Goal: Find specific page/section: Find specific page/section

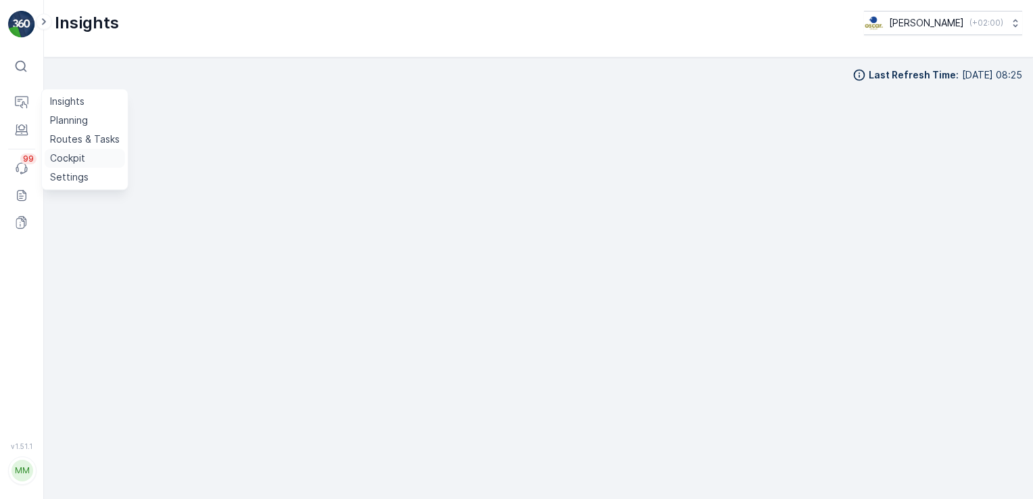
click at [67, 152] on p "Cockpit" at bounding box center [67, 158] width 35 height 14
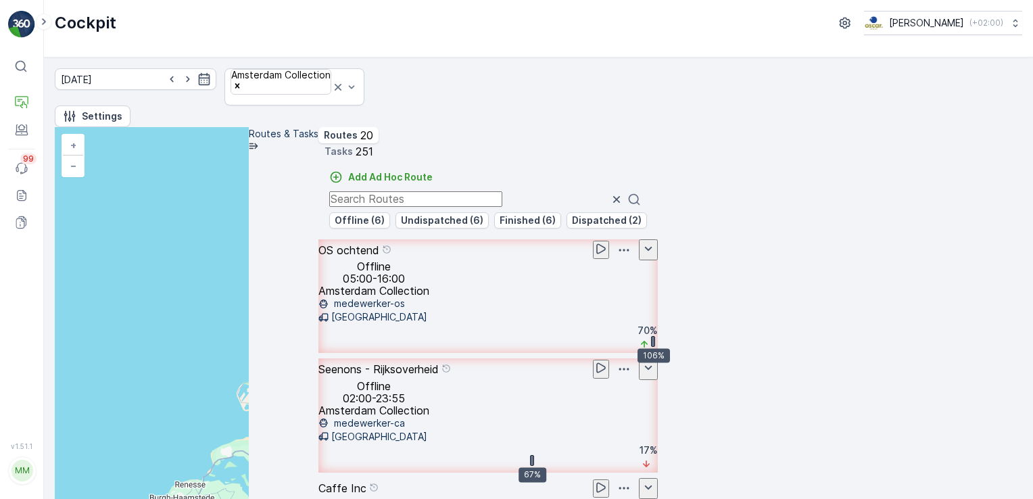
scroll to position [1057, 0]
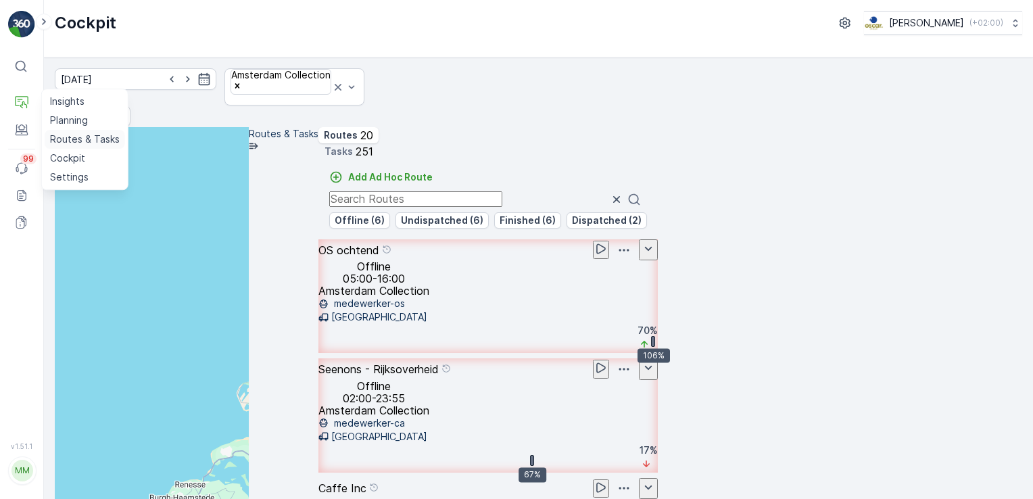
click at [55, 134] on p "Routes & Tasks" at bounding box center [85, 139] width 70 height 14
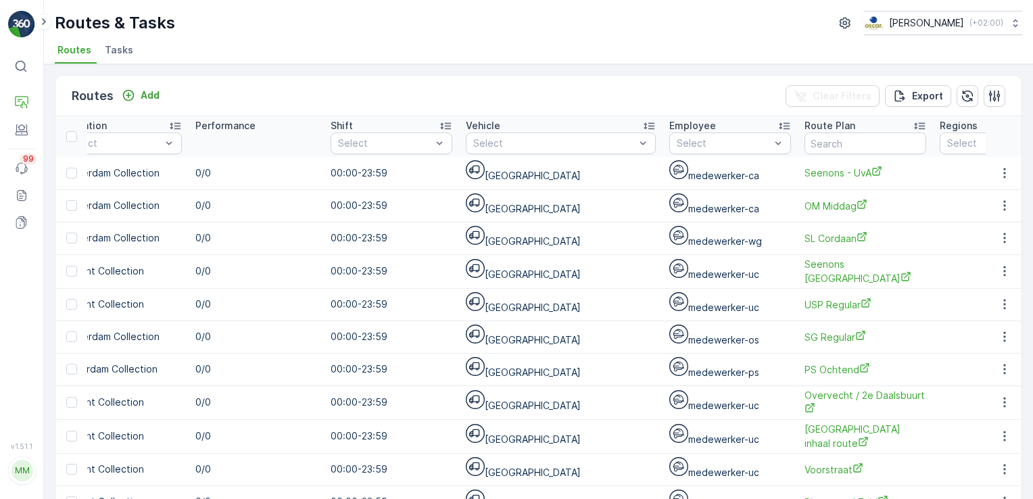
scroll to position [0, 949]
click at [803, 144] on input "text" at bounding box center [864, 143] width 122 height 22
type input "SLSH"
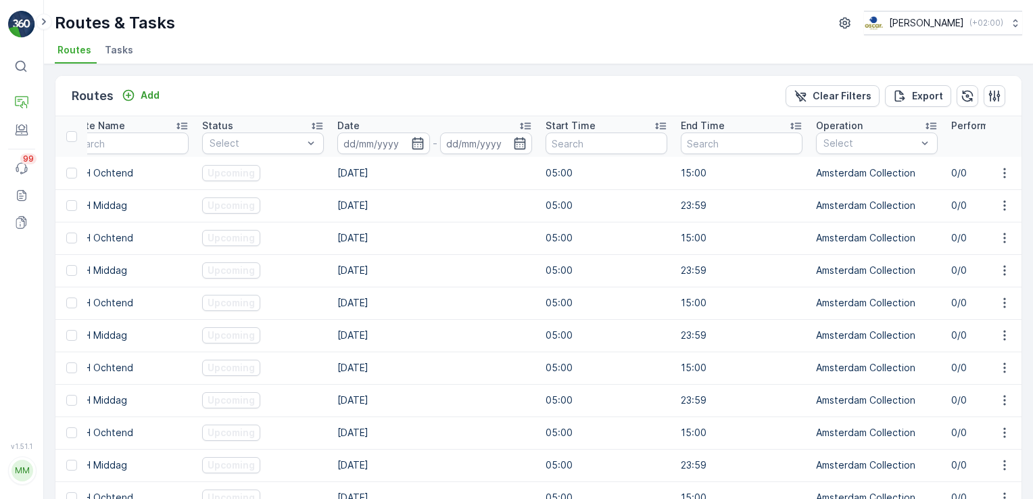
scroll to position [0, 162]
click at [420, 145] on icon "button" at bounding box center [419, 143] width 14 height 14
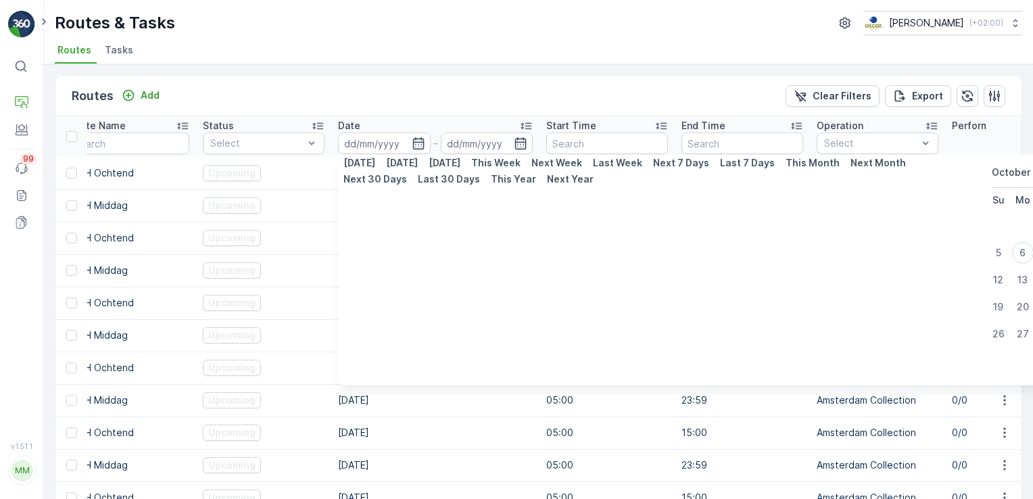
type input "[DATE]"
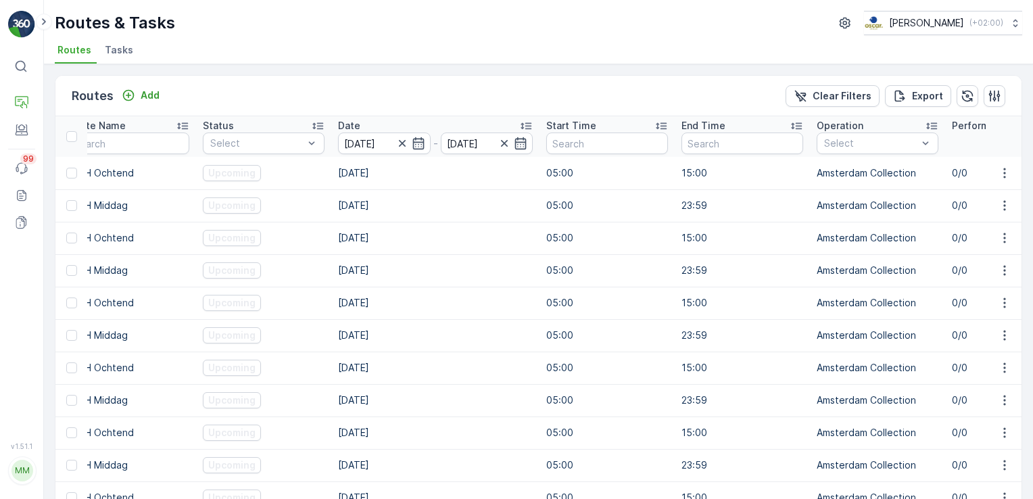
click at [537, 397] on td "[DATE]" at bounding box center [435, 400] width 208 height 32
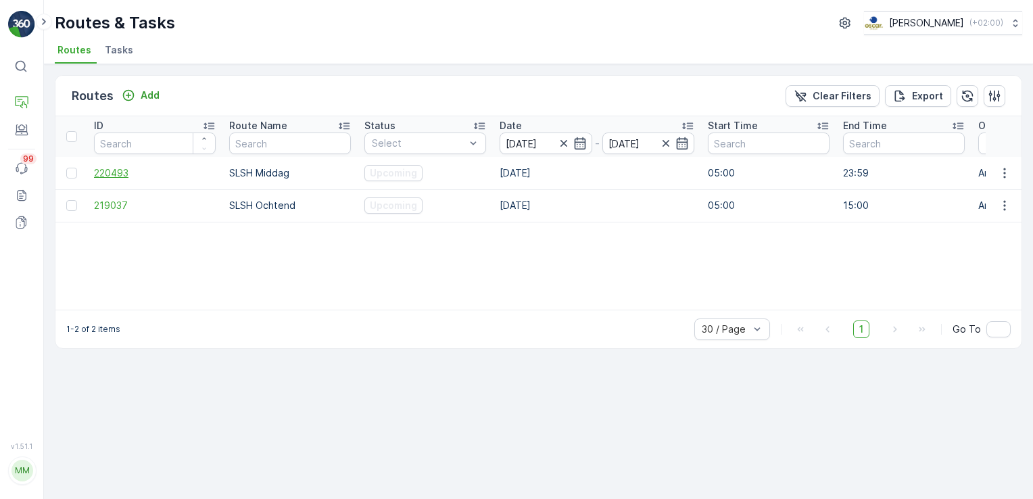
click at [128, 175] on span "220493" at bounding box center [155, 173] width 122 height 14
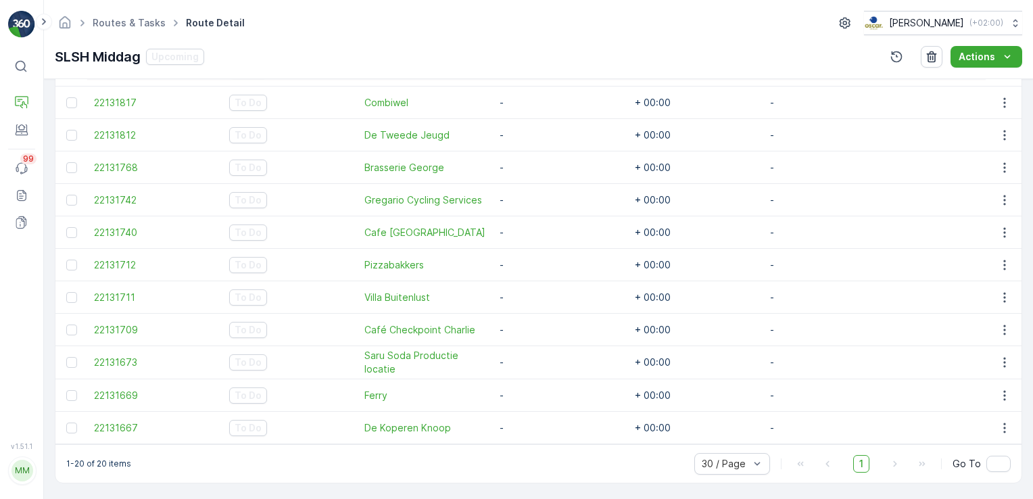
scroll to position [701, 0]
